Goal: Transaction & Acquisition: Register for event/course

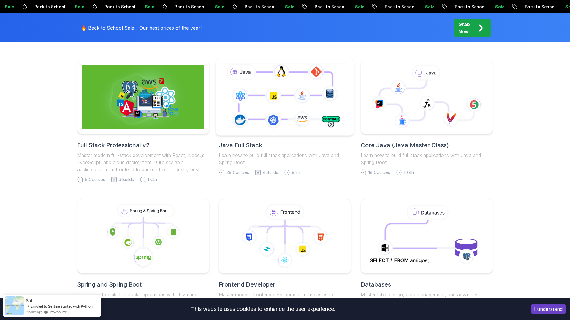
scroll to position [144, 0]
click at [286, 134] on div at bounding box center [284, 97] width 139 height 78
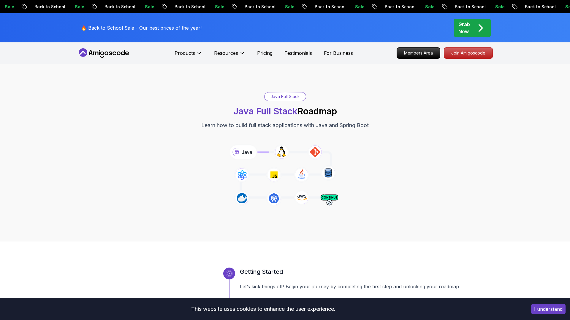
click at [283, 115] on span "Java Full Stack" at bounding box center [265, 111] width 64 height 11
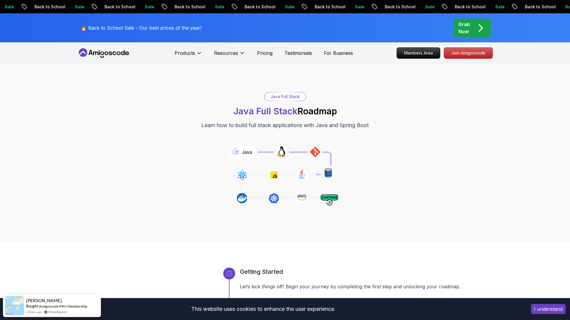
click at [465, 23] on span "pre-order" at bounding box center [472, 28] width 37 height 18
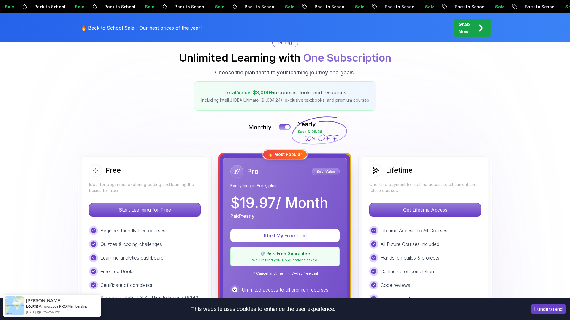
scroll to position [64, 0]
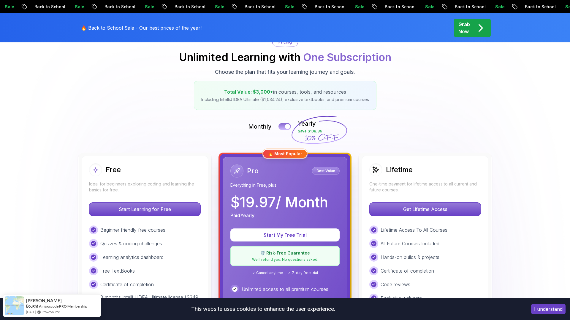
click at [285, 128] on button at bounding box center [284, 126] width 12 height 7
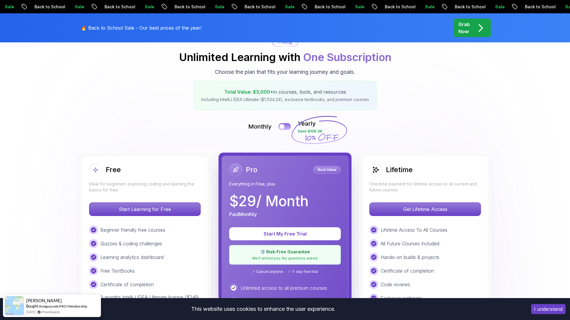
click at [283, 129] on div at bounding box center [281, 126] width 5 height 5
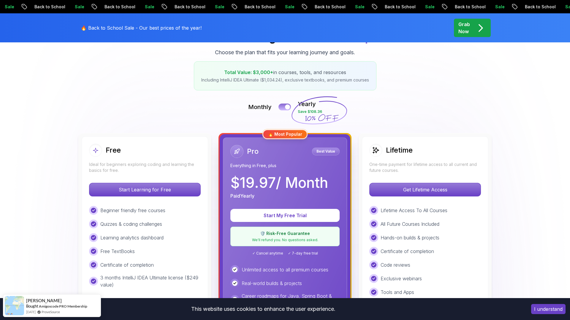
scroll to position [84, 0]
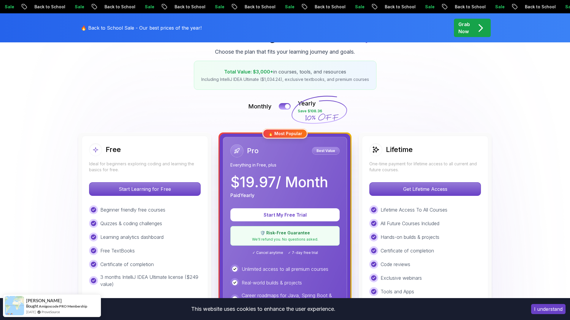
click at [282, 112] on div "Monthly Yearly Save $108.36" at bounding box center [284, 106] width 415 height 14
click at [285, 105] on button at bounding box center [284, 106] width 12 height 7
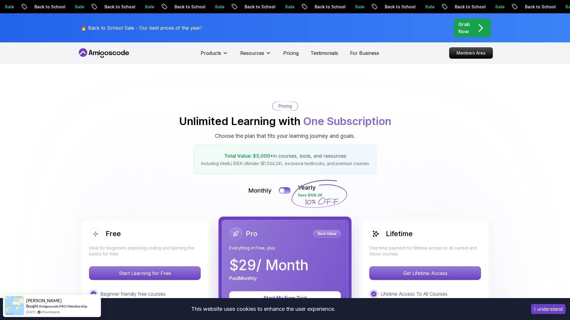
scroll to position [0, 0]
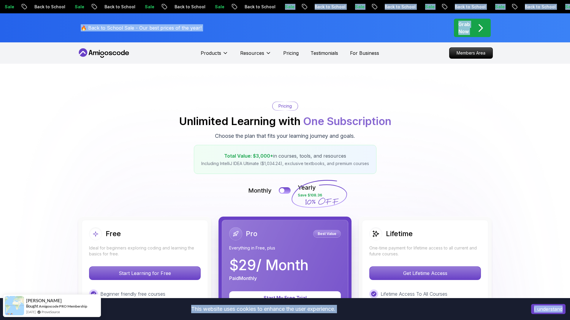
drag, startPoint x: 143, startPoint y: 59, endPoint x: 387, endPoint y: 0, distance: 251.4
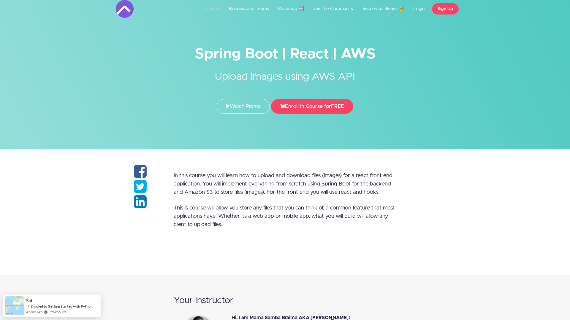
click at [215, 10] on link "Courses" at bounding box center [211, 9] width 25 height 18
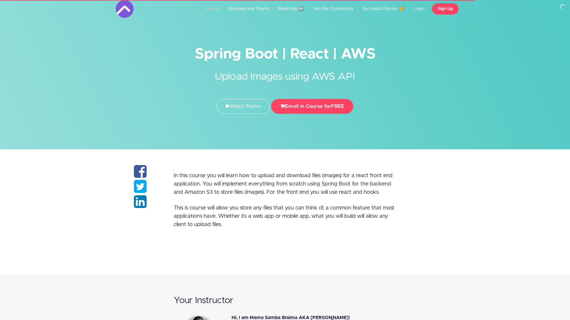
click at [218, 7] on link "Courses" at bounding box center [211, 9] width 25 height 18
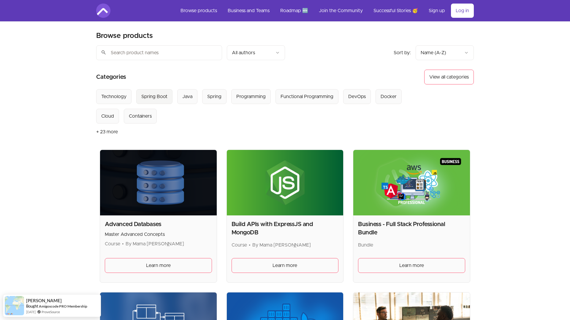
click at [155, 95] on div "Spring Boot" at bounding box center [154, 96] width 26 height 7
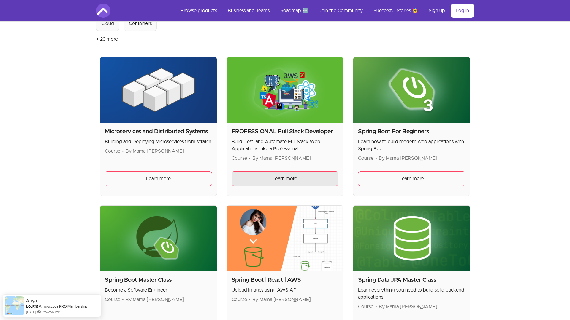
scroll to position [94, 0]
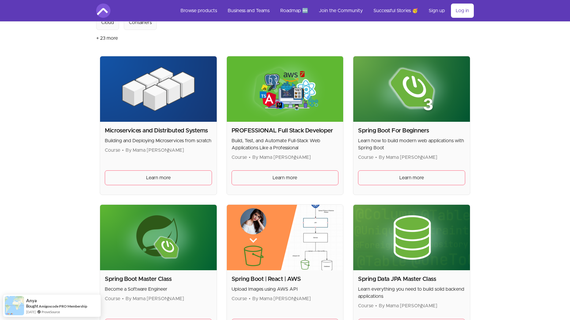
click at [288, 139] on p "Build, Test, and Automate Full-Stack Web Applications Like a Professional" at bounding box center [284, 144] width 107 height 14
click at [292, 174] on link "Learn more" at bounding box center [284, 178] width 107 height 15
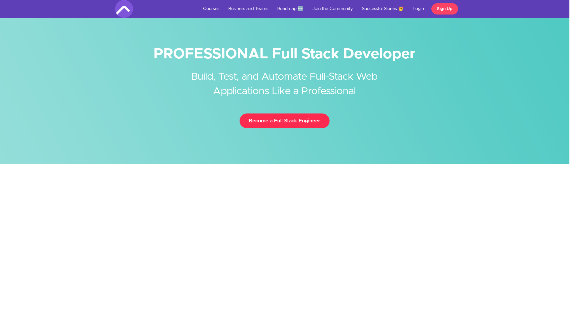
scroll to position [0, 1]
click at [292, 118] on link "Become a Full Stack Engineer" at bounding box center [284, 121] width 90 height 15
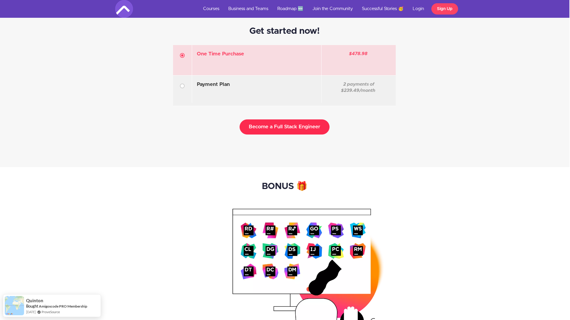
scroll to position [1790, 1]
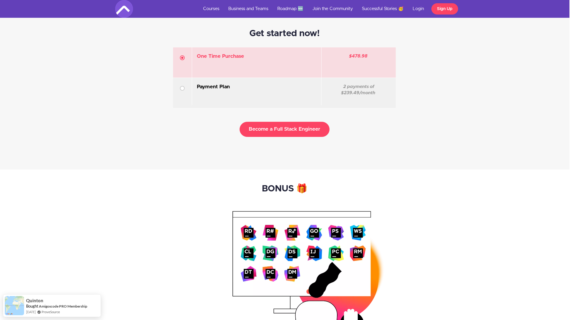
click at [277, 95] on p at bounding box center [257, 96] width 120 height 7
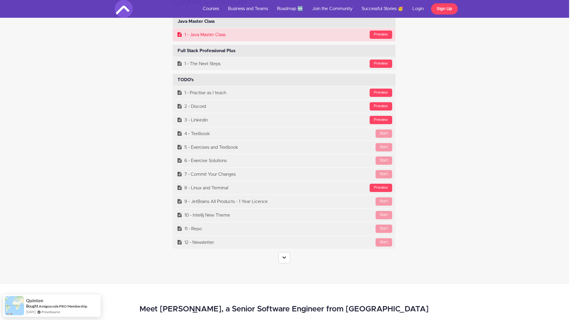
scroll to position [2419, 1]
click at [283, 256] on icon at bounding box center [284, 258] width 4 height 4
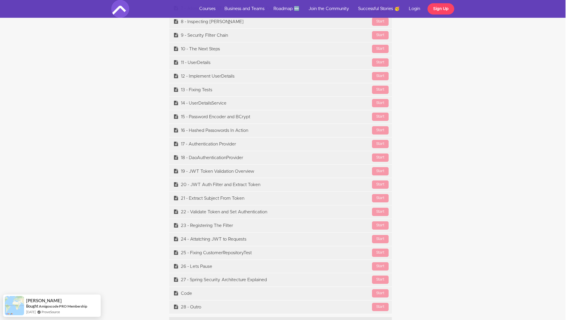
scroll to position [9472, 4]
